Goal: Transaction & Acquisition: Purchase product/service

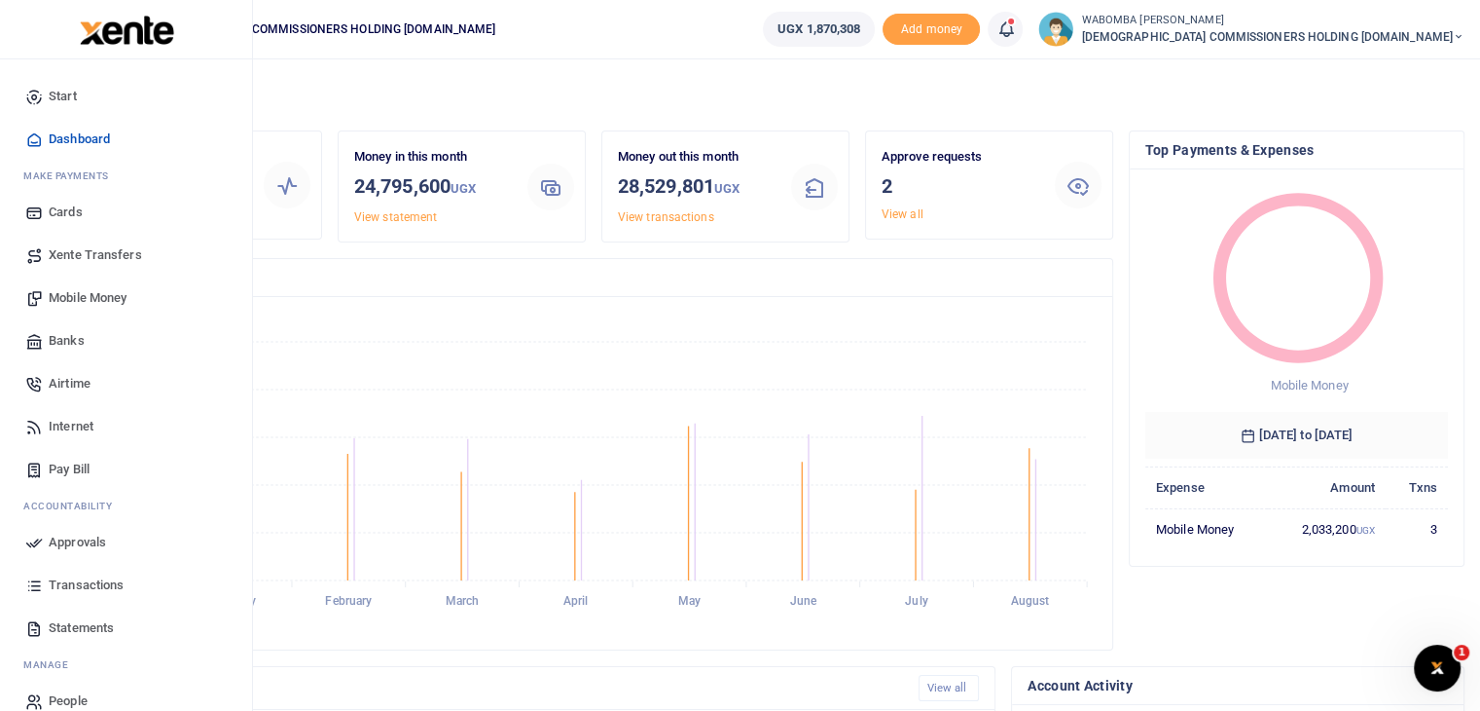
click at [70, 582] on span "Transactions" at bounding box center [86, 584] width 75 height 19
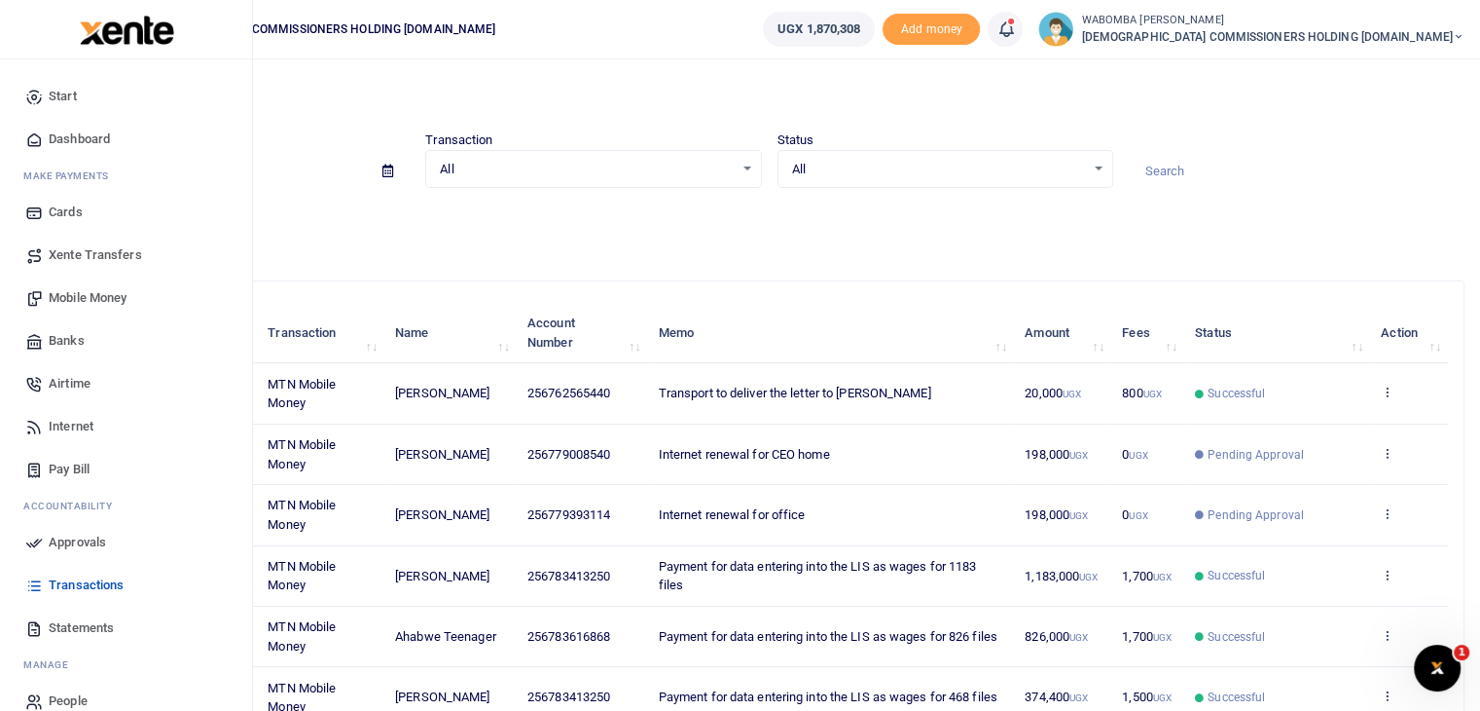
click at [75, 535] on span "Approvals" at bounding box center [77, 541] width 57 height 19
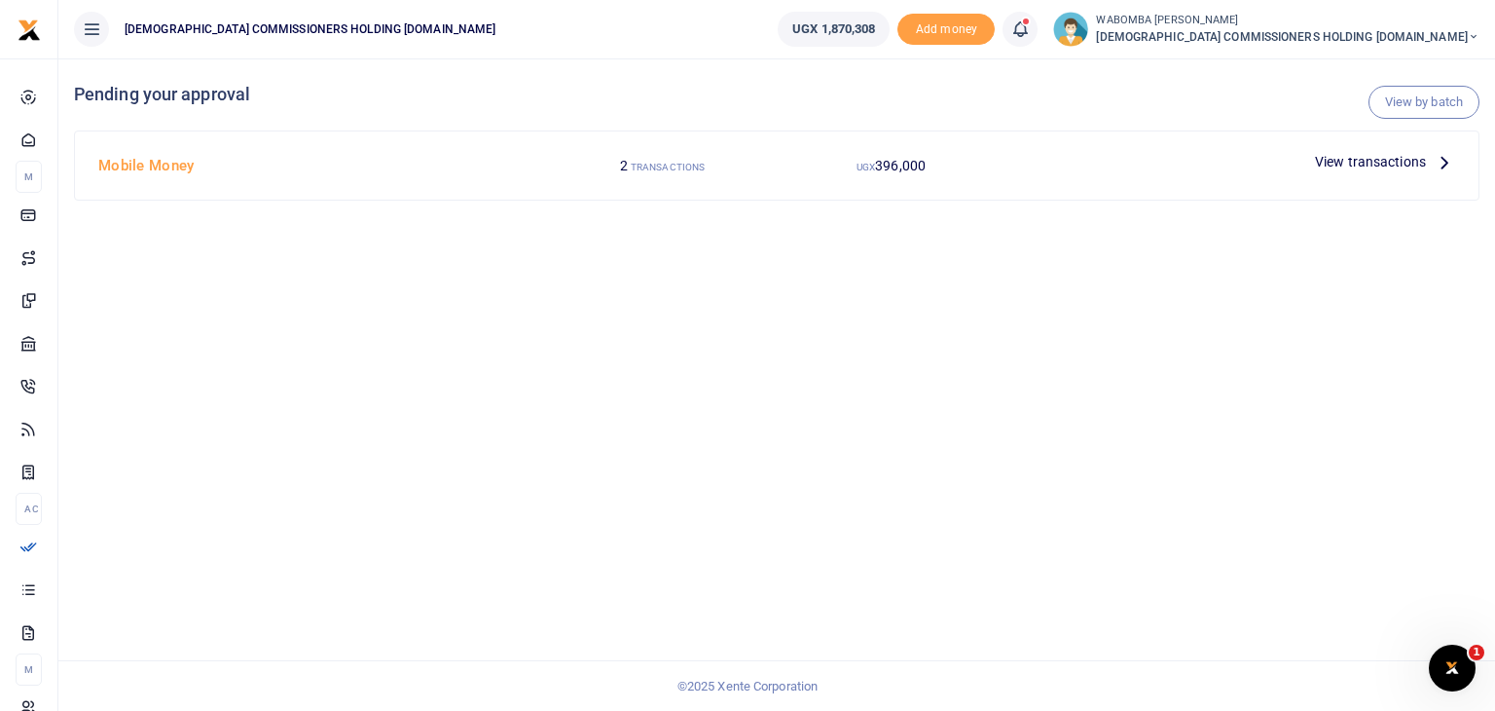
click at [1389, 158] on span "View transactions" at bounding box center [1370, 161] width 111 height 21
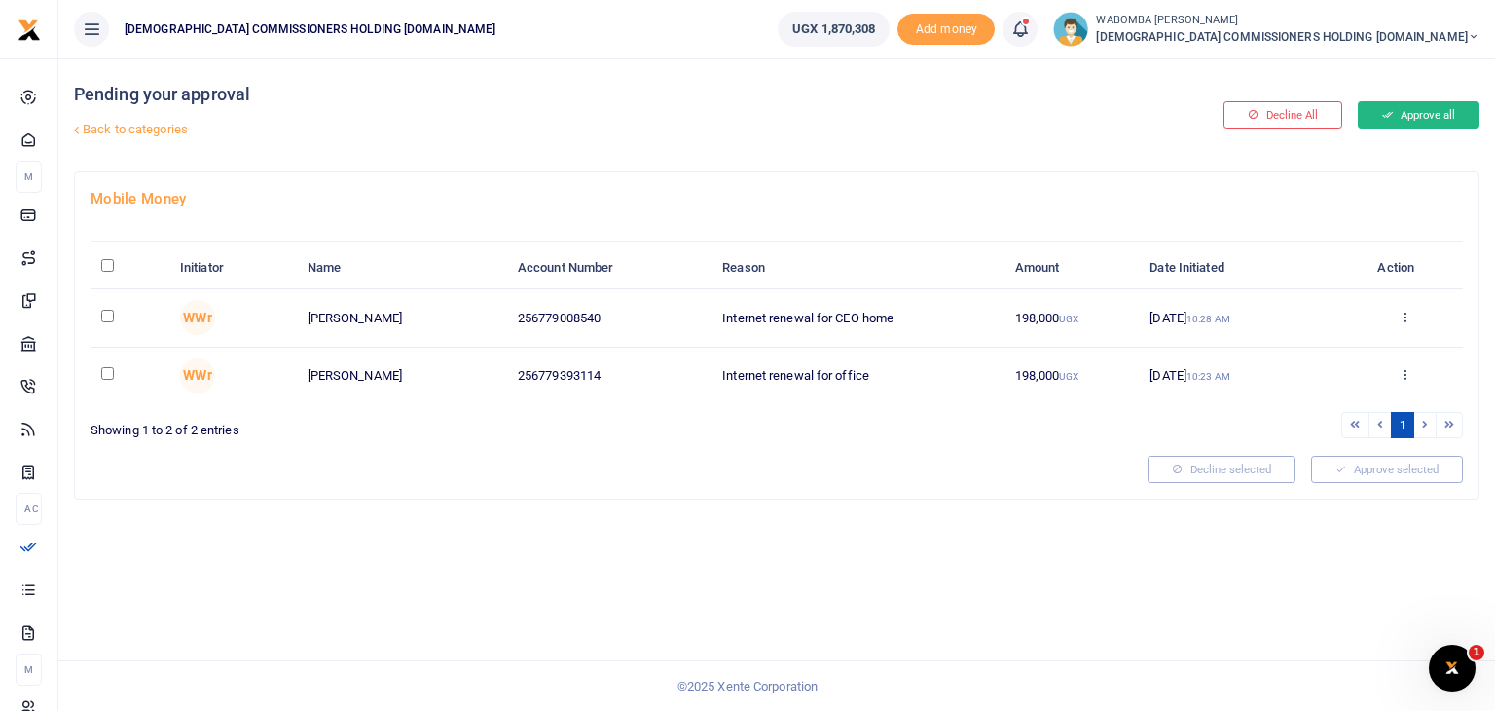
click at [1416, 118] on button "Approve all" at bounding box center [1419, 114] width 122 height 27
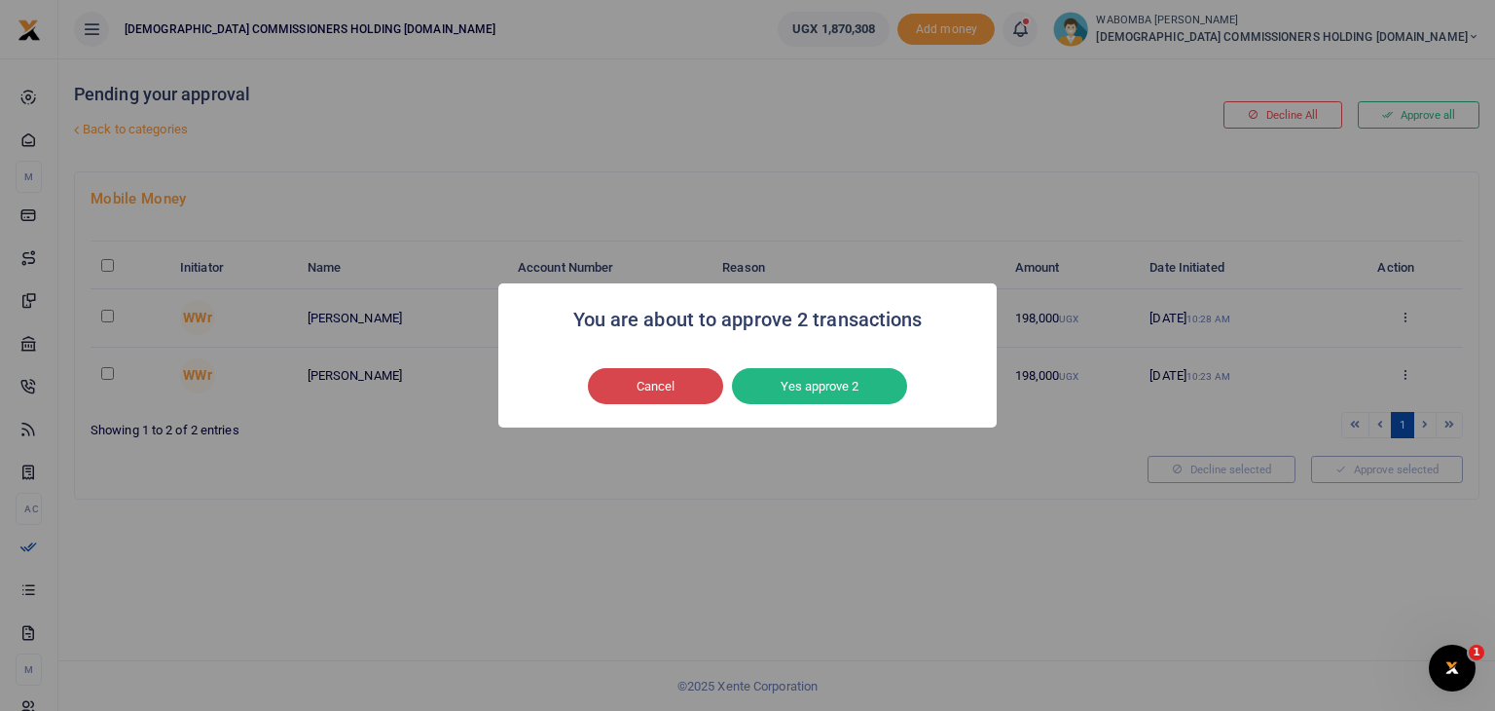
click at [673, 383] on button "Cancel" at bounding box center [655, 386] width 135 height 37
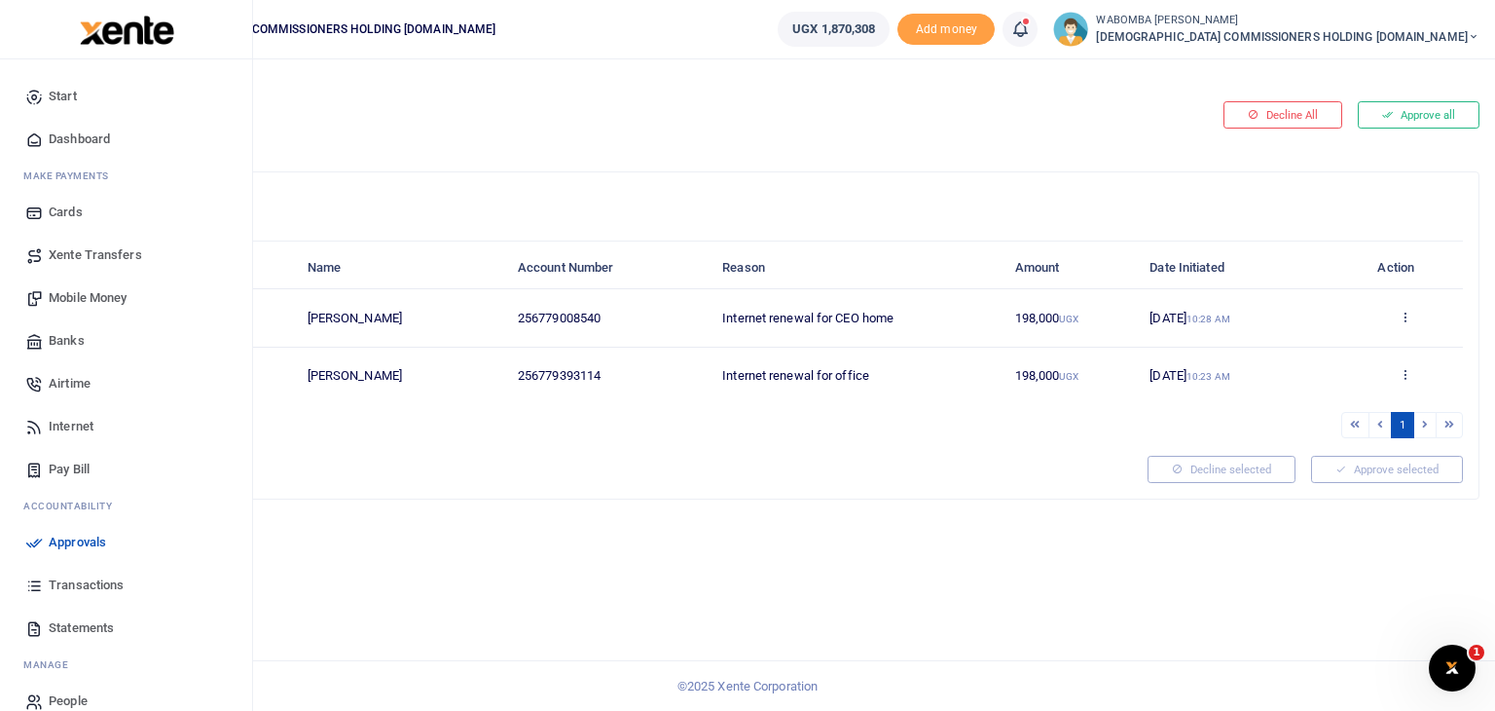
click at [59, 293] on span "Mobile Money" at bounding box center [88, 297] width 78 height 19
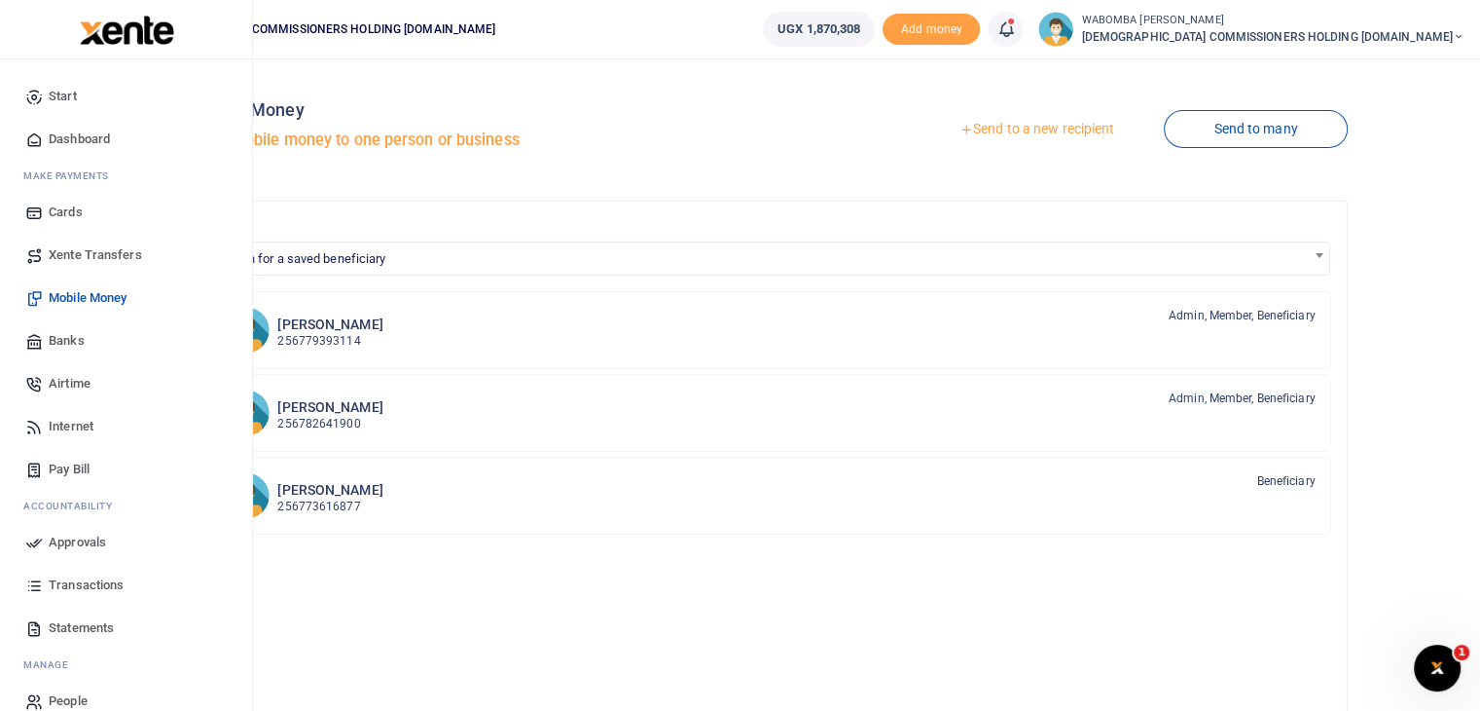
click at [89, 295] on span "Mobile Money" at bounding box center [88, 297] width 78 height 19
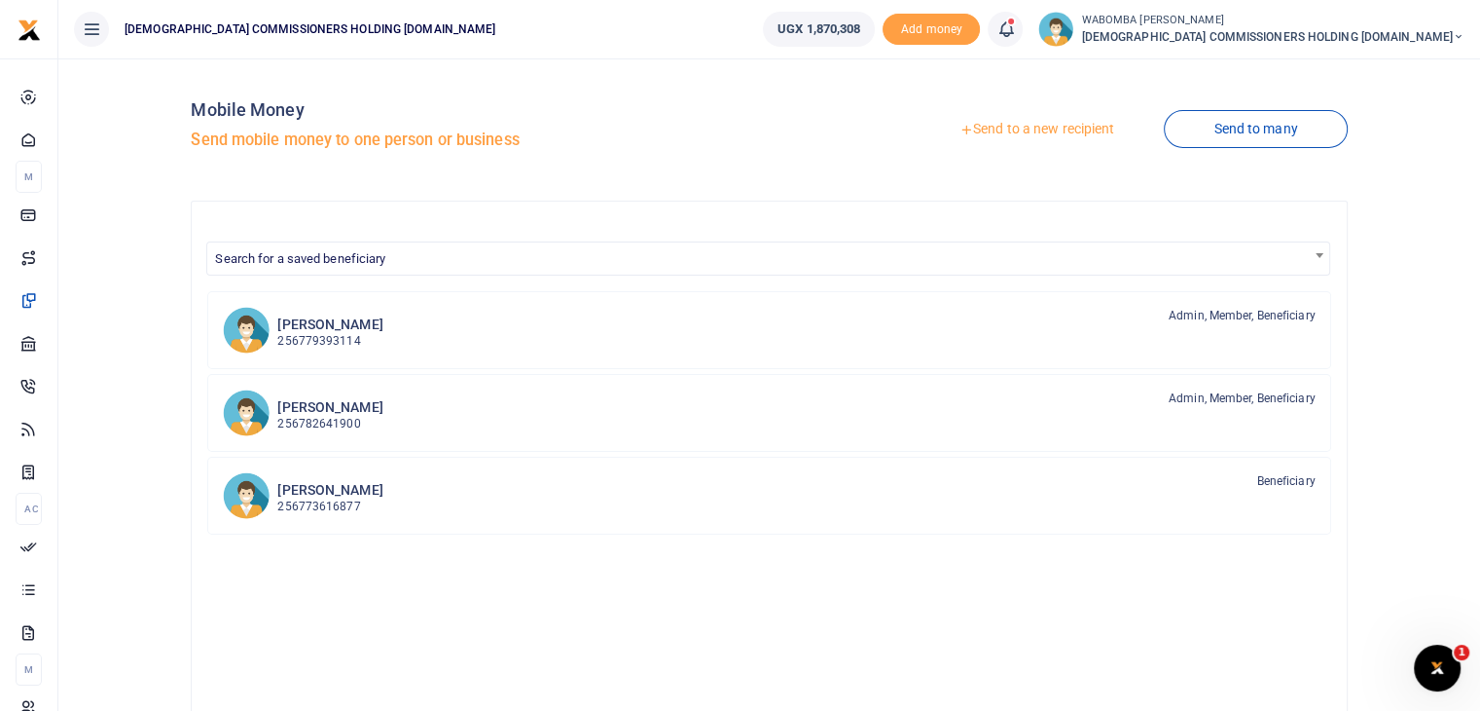
click at [1017, 124] on link "Send to a new recipient" at bounding box center [1037, 129] width 254 height 35
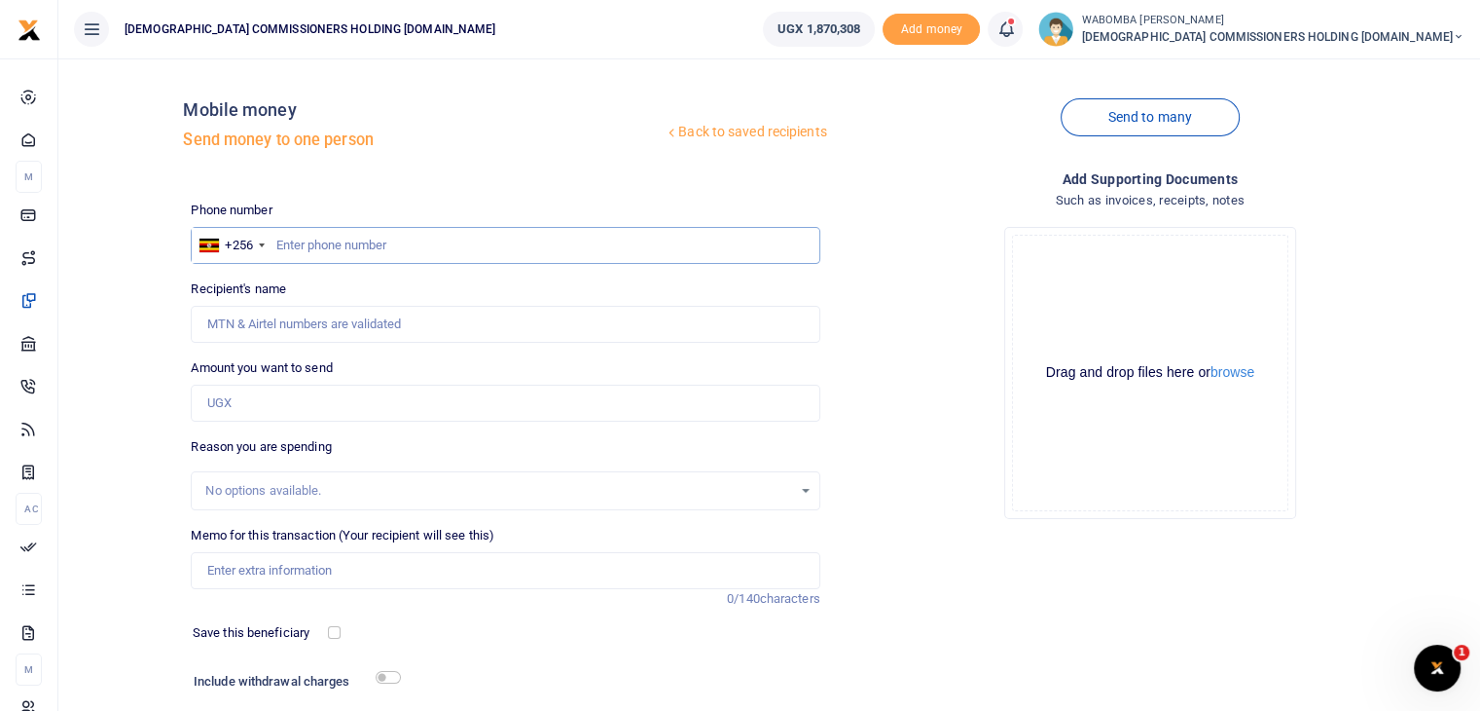
click at [380, 246] on input "text" at bounding box center [505, 245] width 629 height 37
type input "786936189"
type input "[PERSON_NAME]"
type input "786936189"
click at [269, 409] on input "Amount you want to send" at bounding box center [505, 402] width 629 height 37
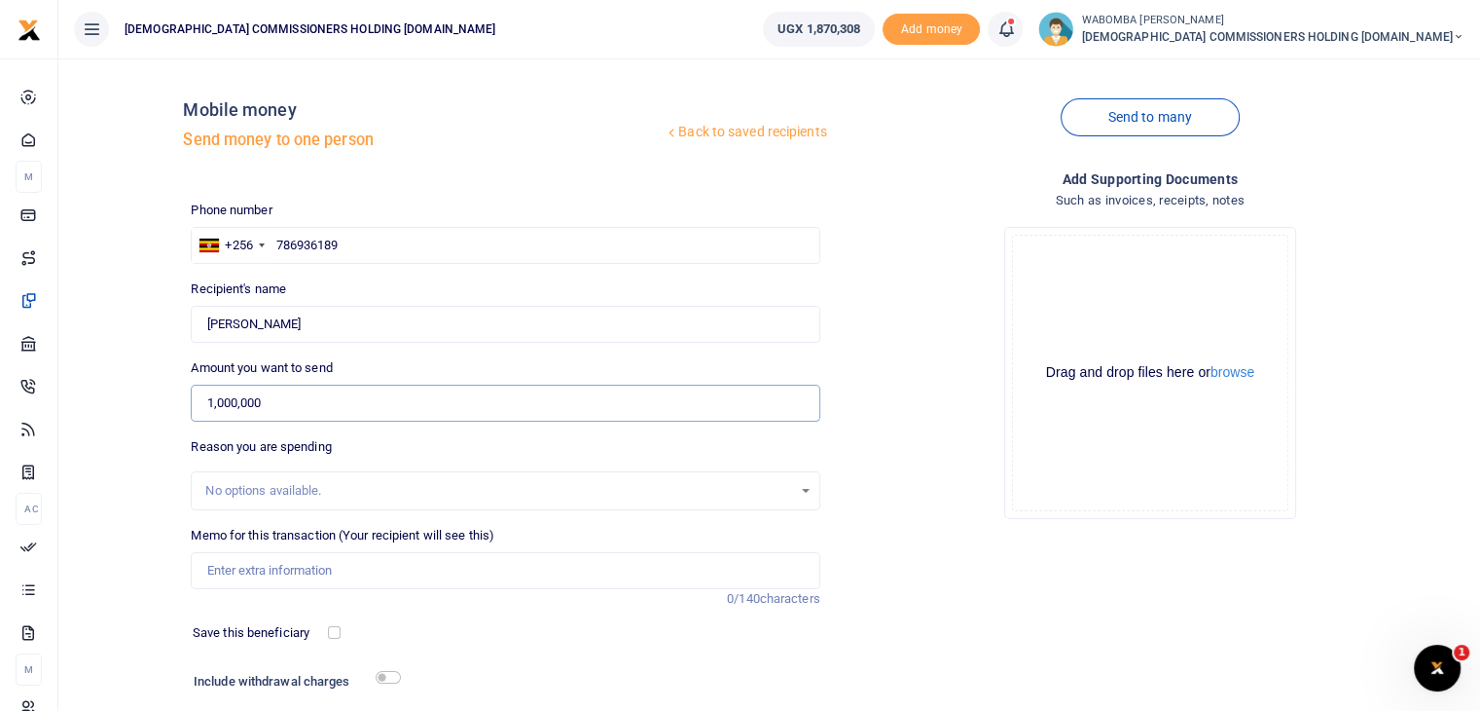
type input "1,000,000"
click at [245, 577] on input "Memo for this transaction (Your recipient will see this)" at bounding box center [505, 570] width 629 height 37
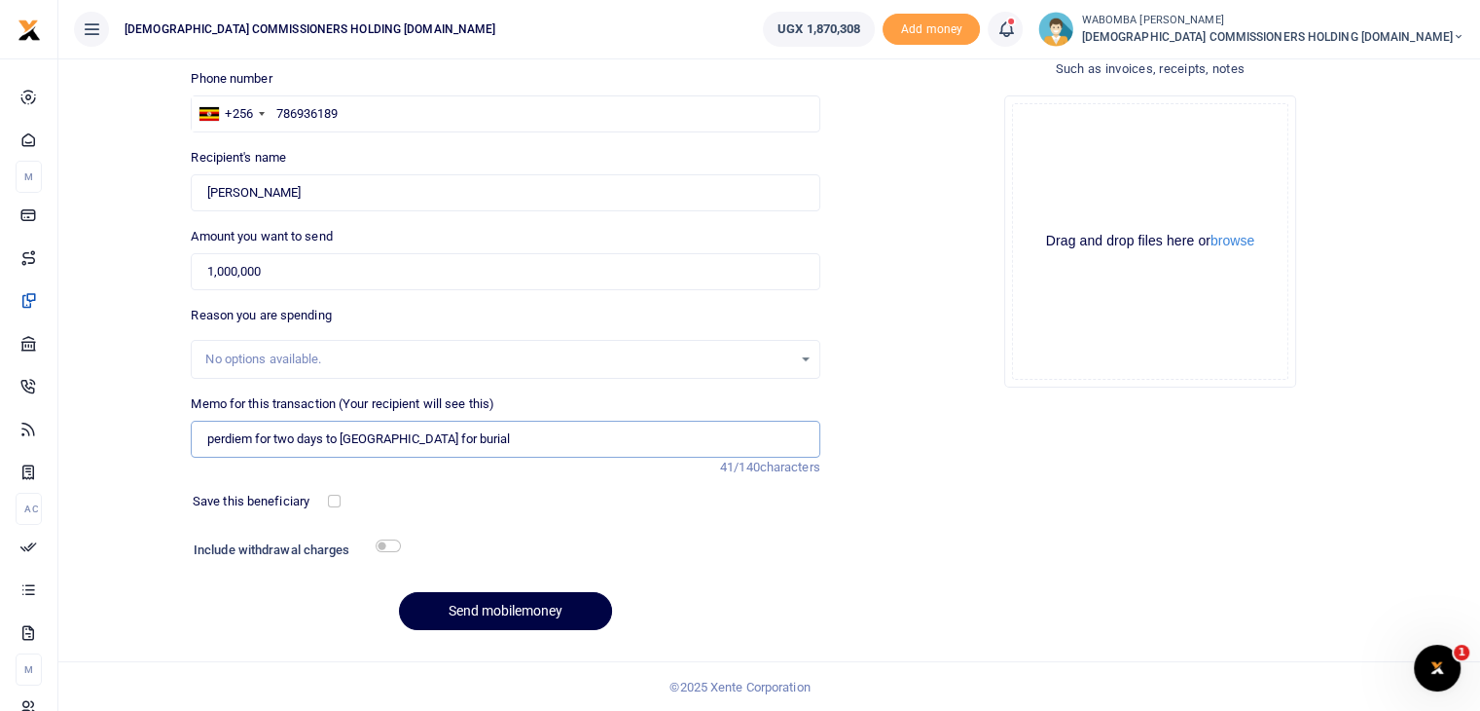
scroll to position [132, 0]
type input "perdiem for two days to Kabale for burial"
click at [491, 605] on button "Send mobilemoney" at bounding box center [505, 610] width 213 height 38
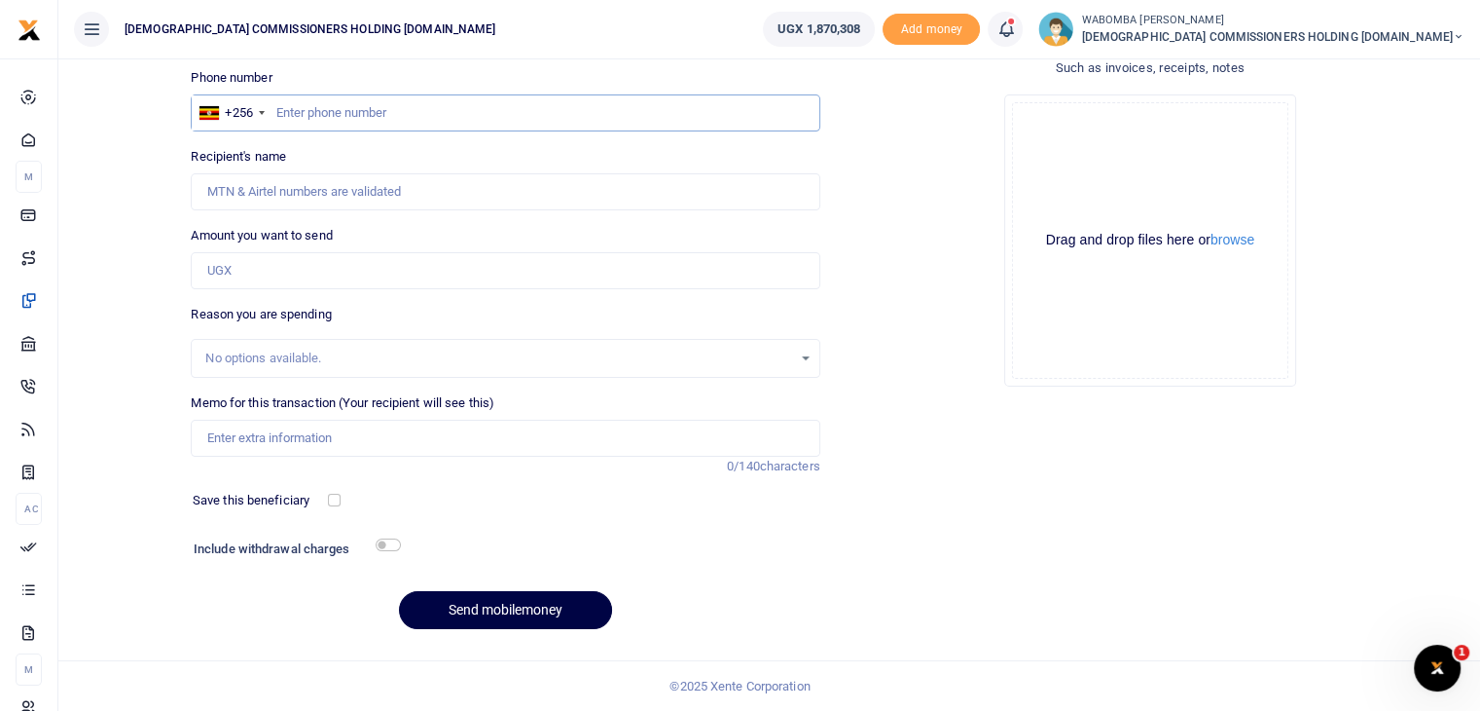
click at [330, 109] on input "text" at bounding box center [505, 112] width 629 height 37
type input "773616877"
type input "Eric Semuteke"
type input "773616877"
click at [277, 273] on input "Amount you want to send" at bounding box center [505, 270] width 629 height 37
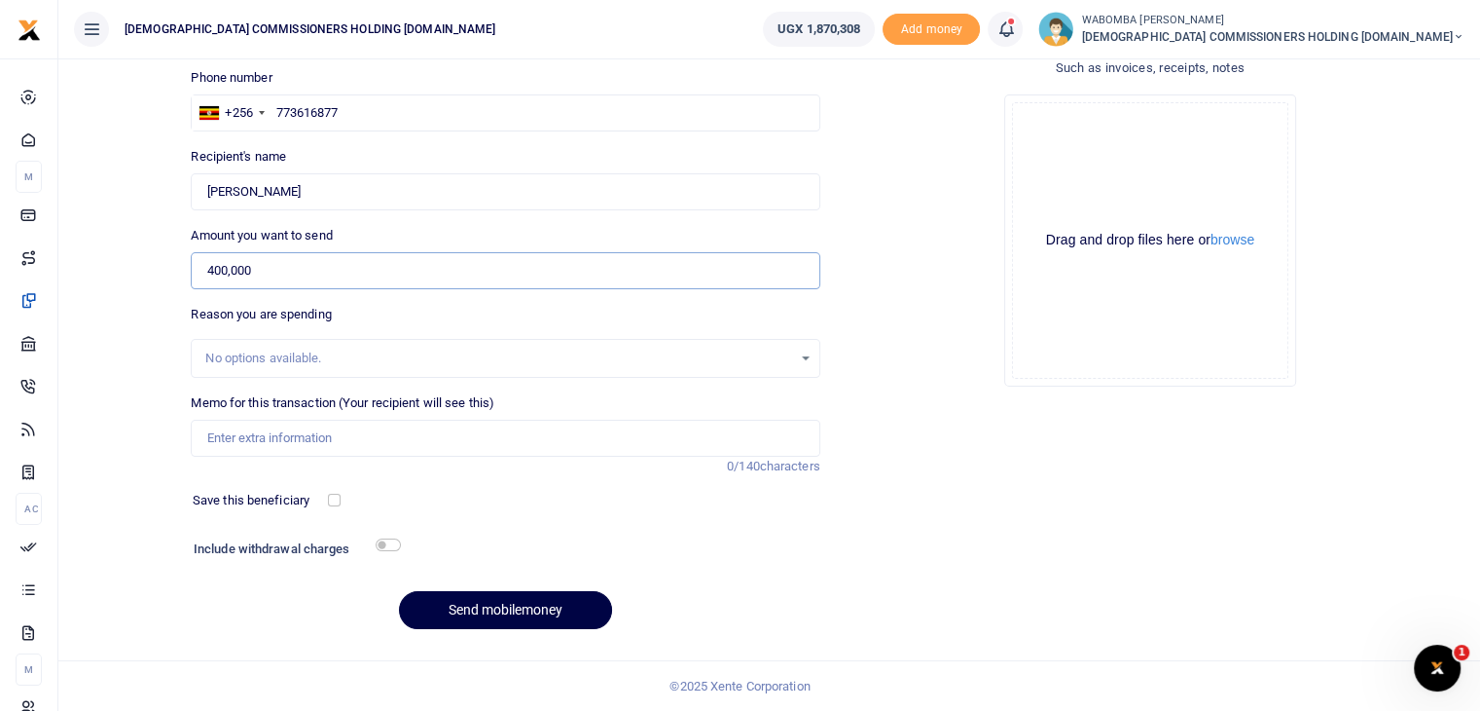
type input "400,000"
click at [257, 437] on input "Memo for this transaction (Your recipient will see this)" at bounding box center [505, 438] width 629 height 37
type input "Perdien for two days to Kabale driving CEO for burial monday and Tuesday"
click at [484, 608] on button "Send mobilemoney" at bounding box center [505, 610] width 213 height 38
